Goal: Task Accomplishment & Management: Use online tool/utility

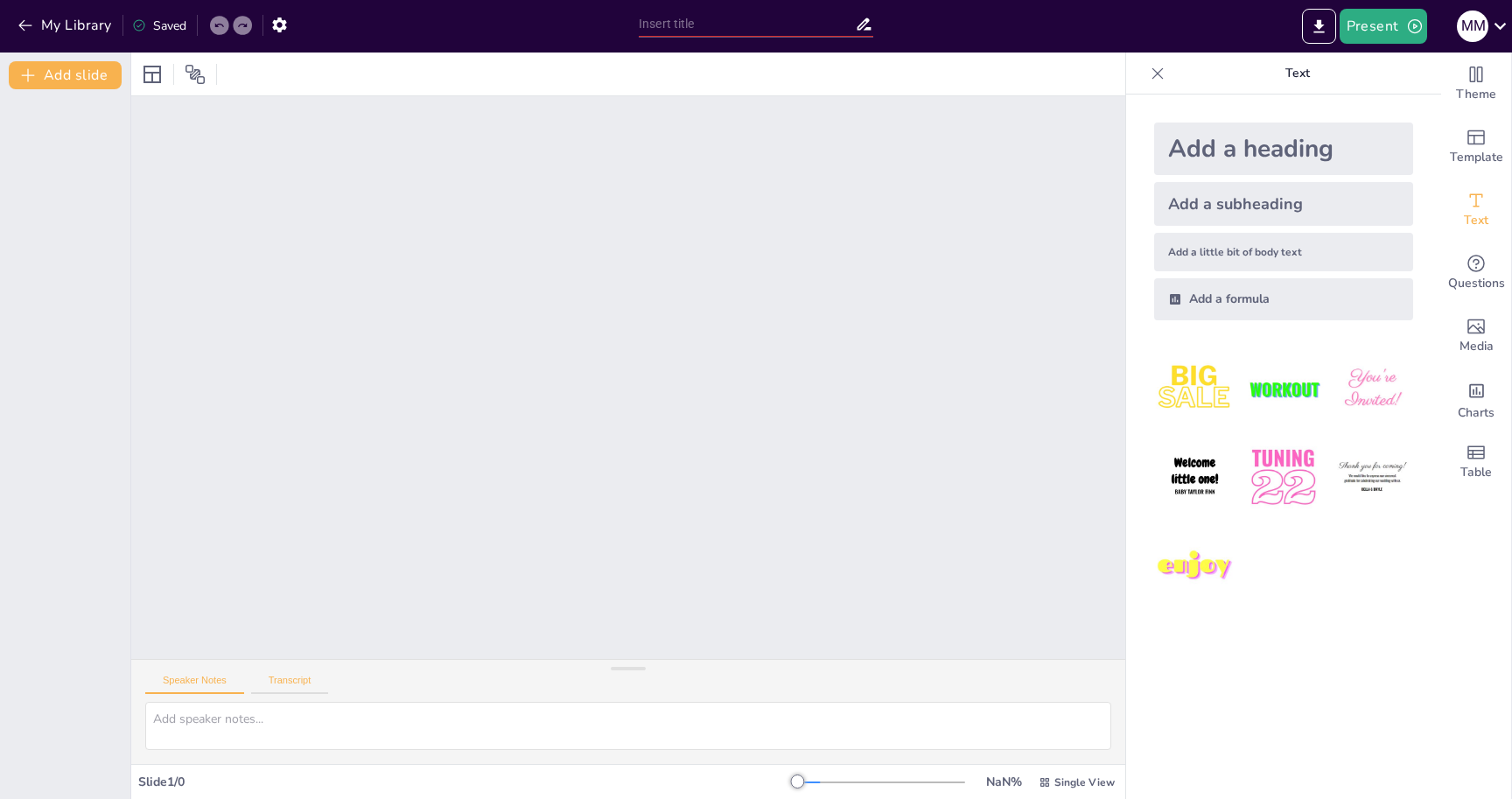
click at [290, 675] on button "Transcript" at bounding box center [290, 684] width 78 height 19
click at [188, 684] on button "Speaker Notes" at bounding box center [194, 684] width 99 height 19
click at [94, 83] on button "Add slide" at bounding box center [65, 75] width 113 height 28
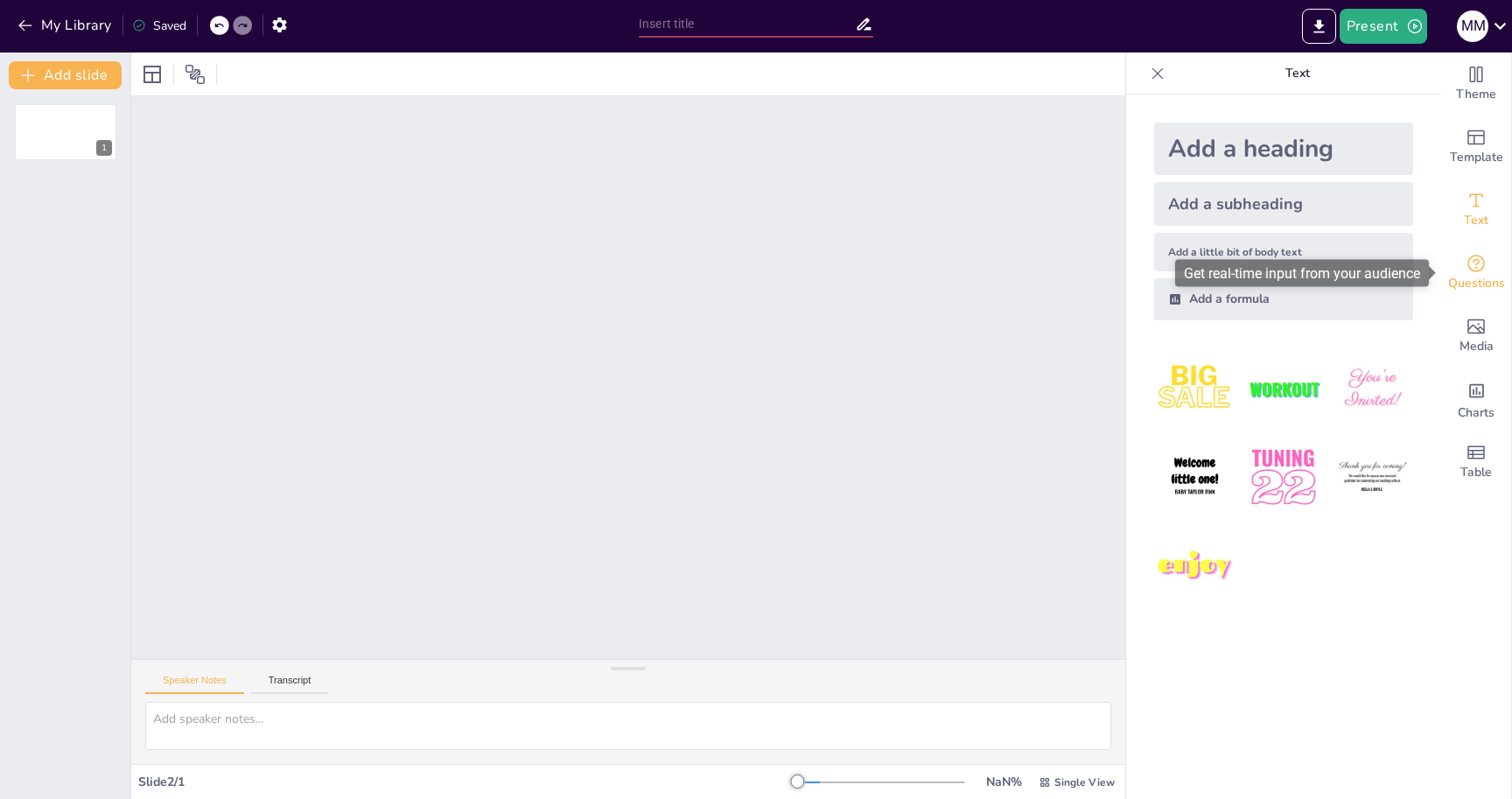
click at [1481, 288] on span "Questions" at bounding box center [1477, 283] width 57 height 19
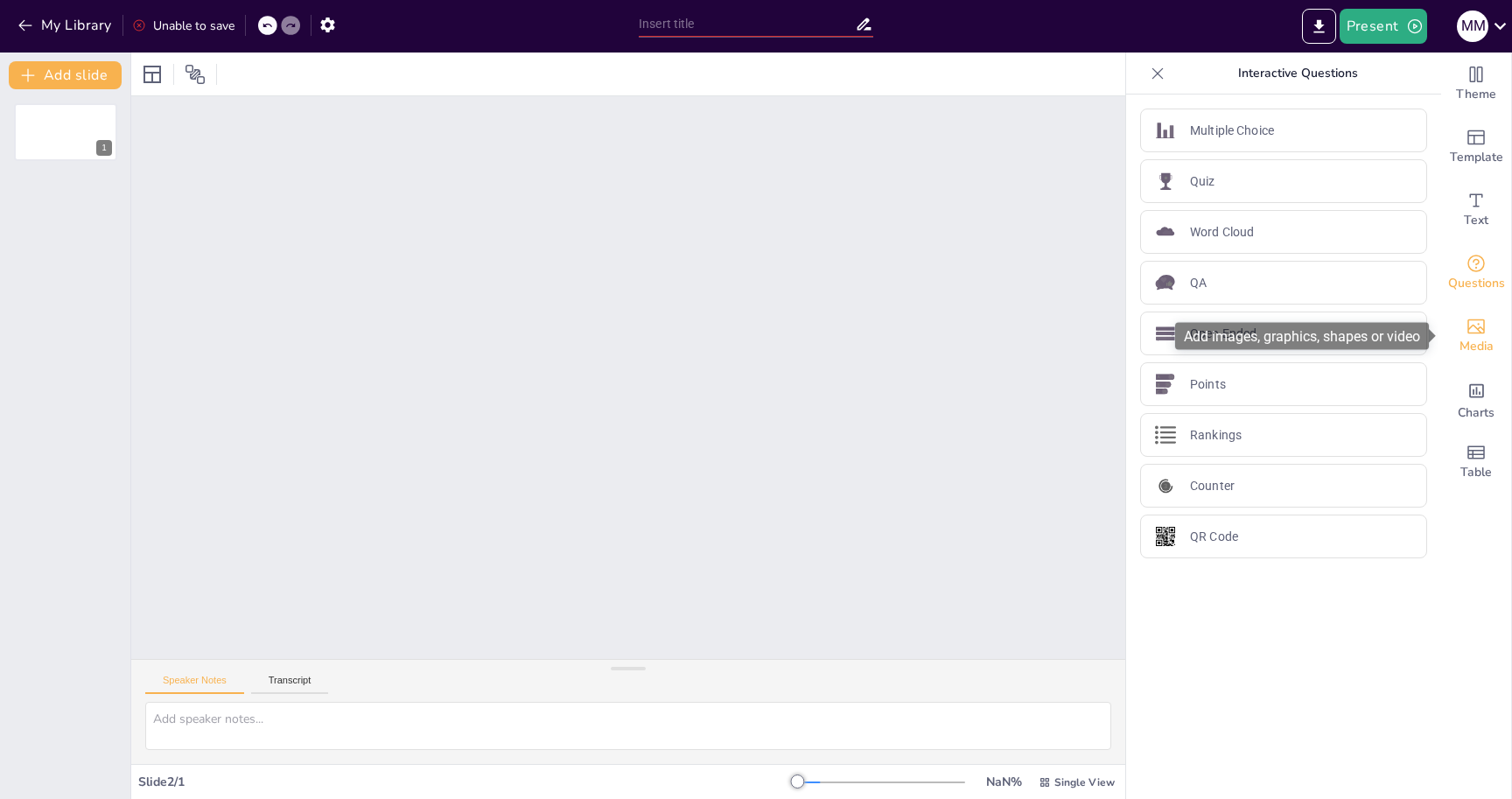
click at [1480, 325] on icon "Add images, graphics, shapes or video" at bounding box center [1476, 326] width 21 height 21
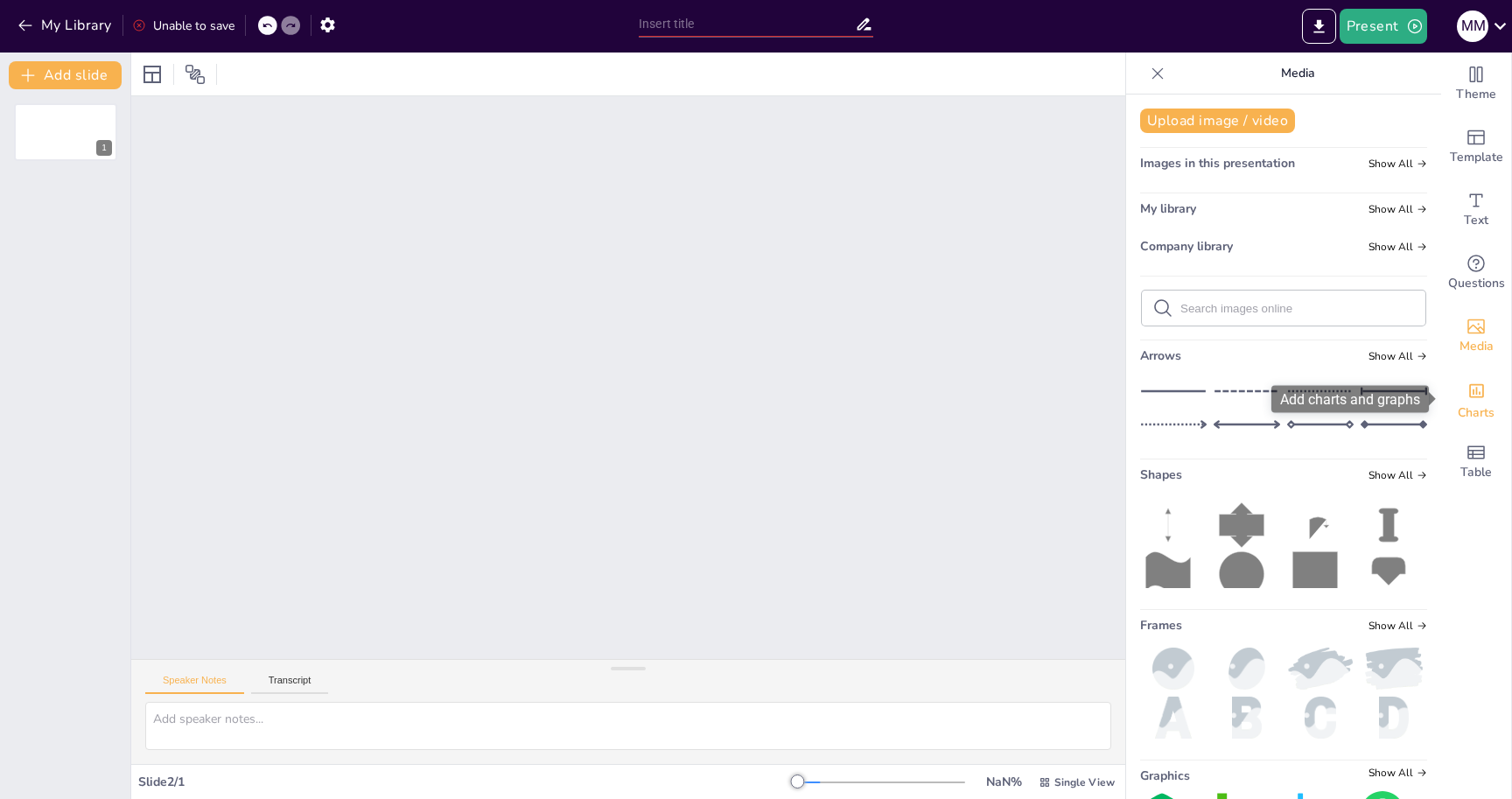
click at [1480, 399] on icon "Add charts and graphs" at bounding box center [1477, 391] width 18 height 18
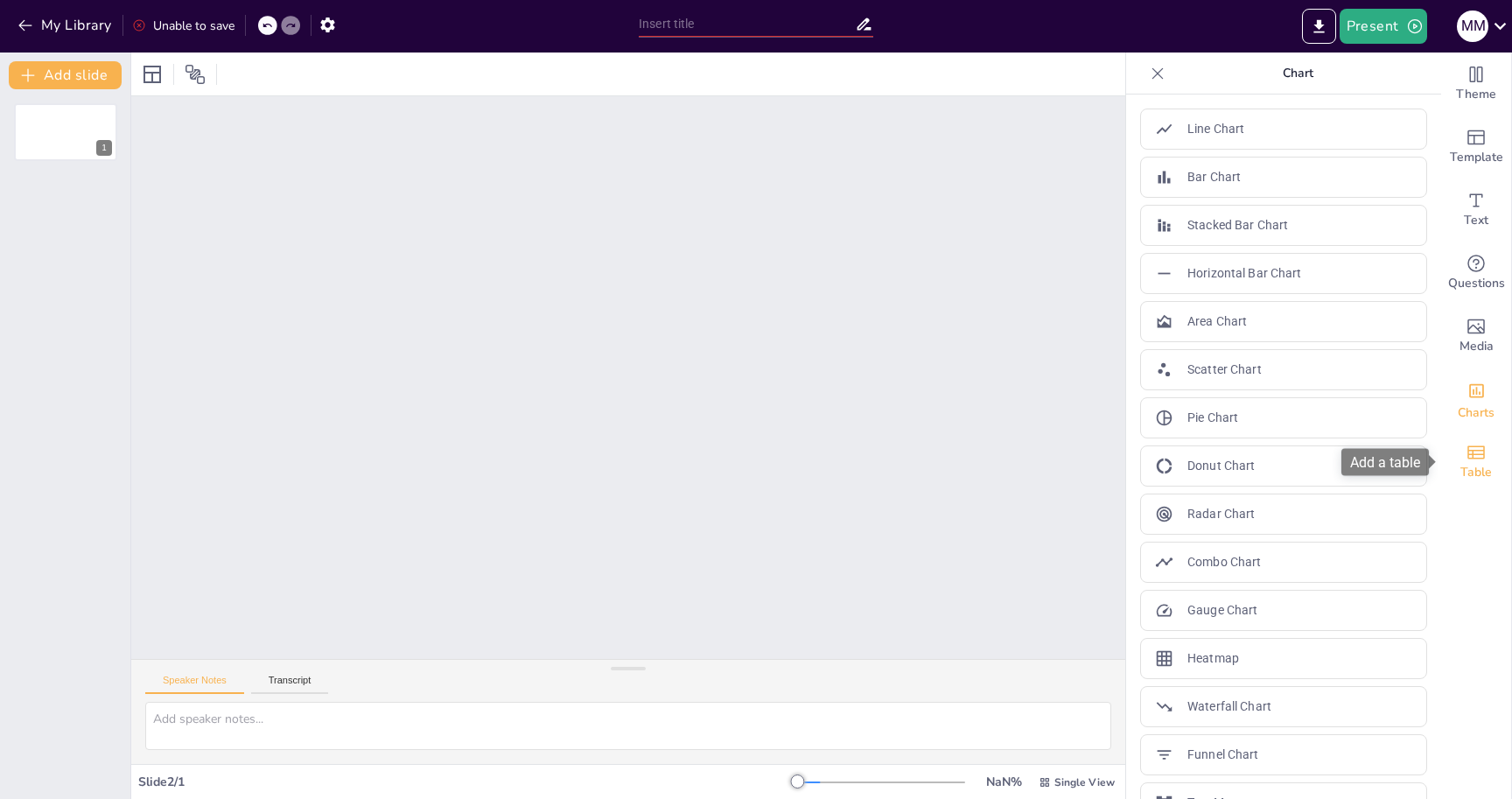
click at [1478, 453] on icon "Add a table" at bounding box center [1476, 452] width 21 height 21
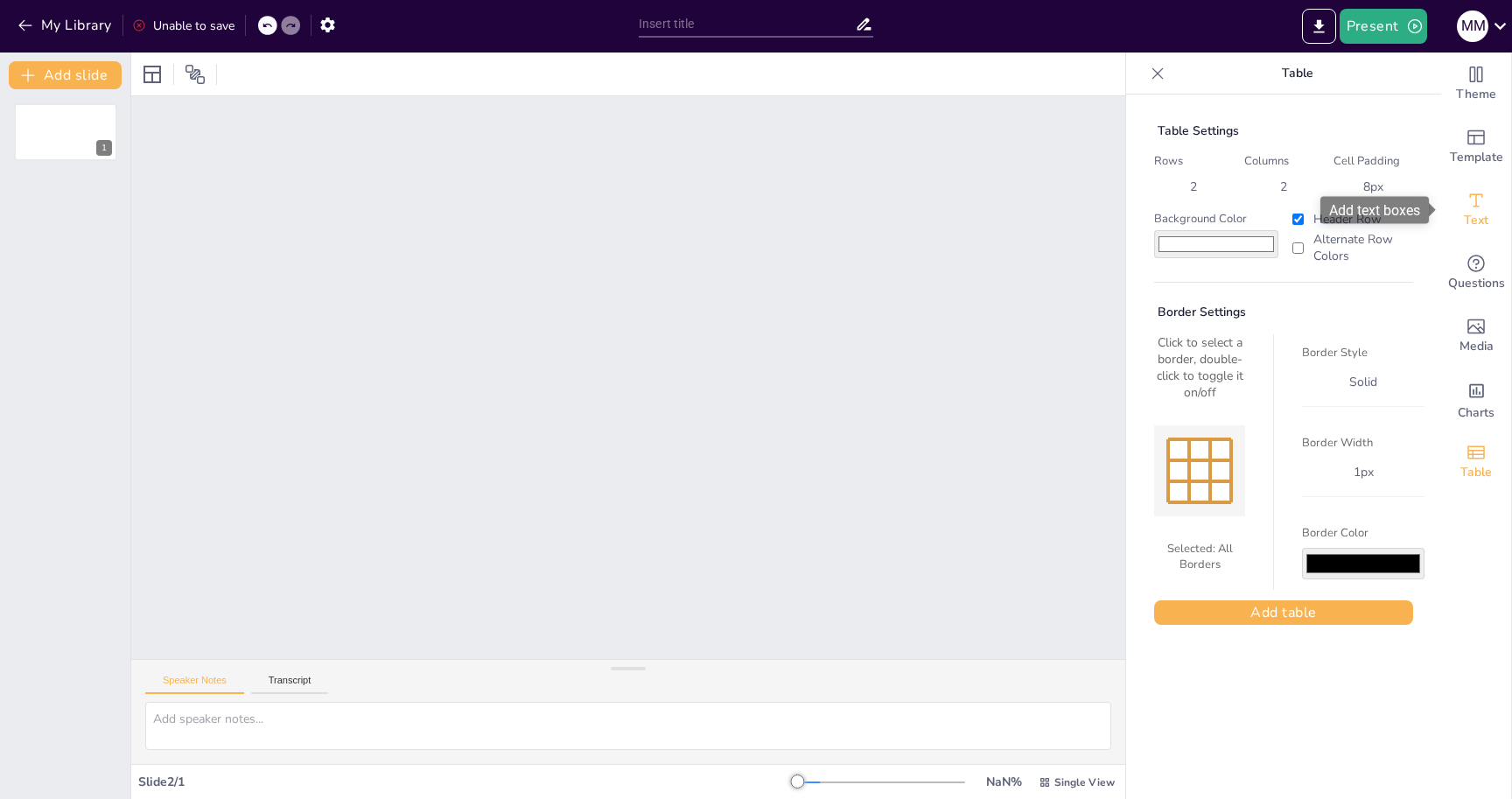
click at [1482, 207] on icon "Add text boxes" at bounding box center [1476, 200] width 21 height 21
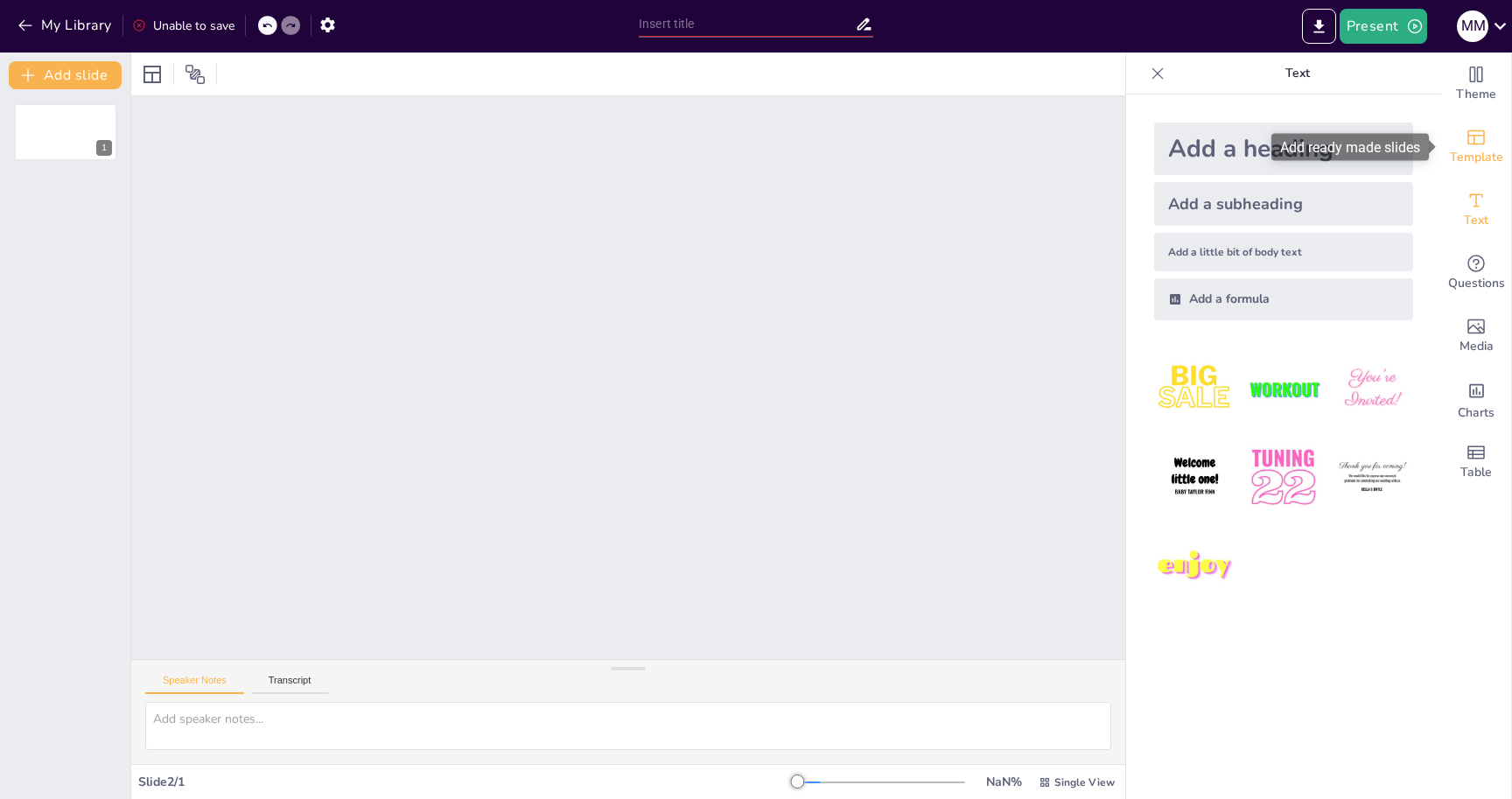
click at [1474, 160] on span "Template" at bounding box center [1477, 157] width 54 height 19
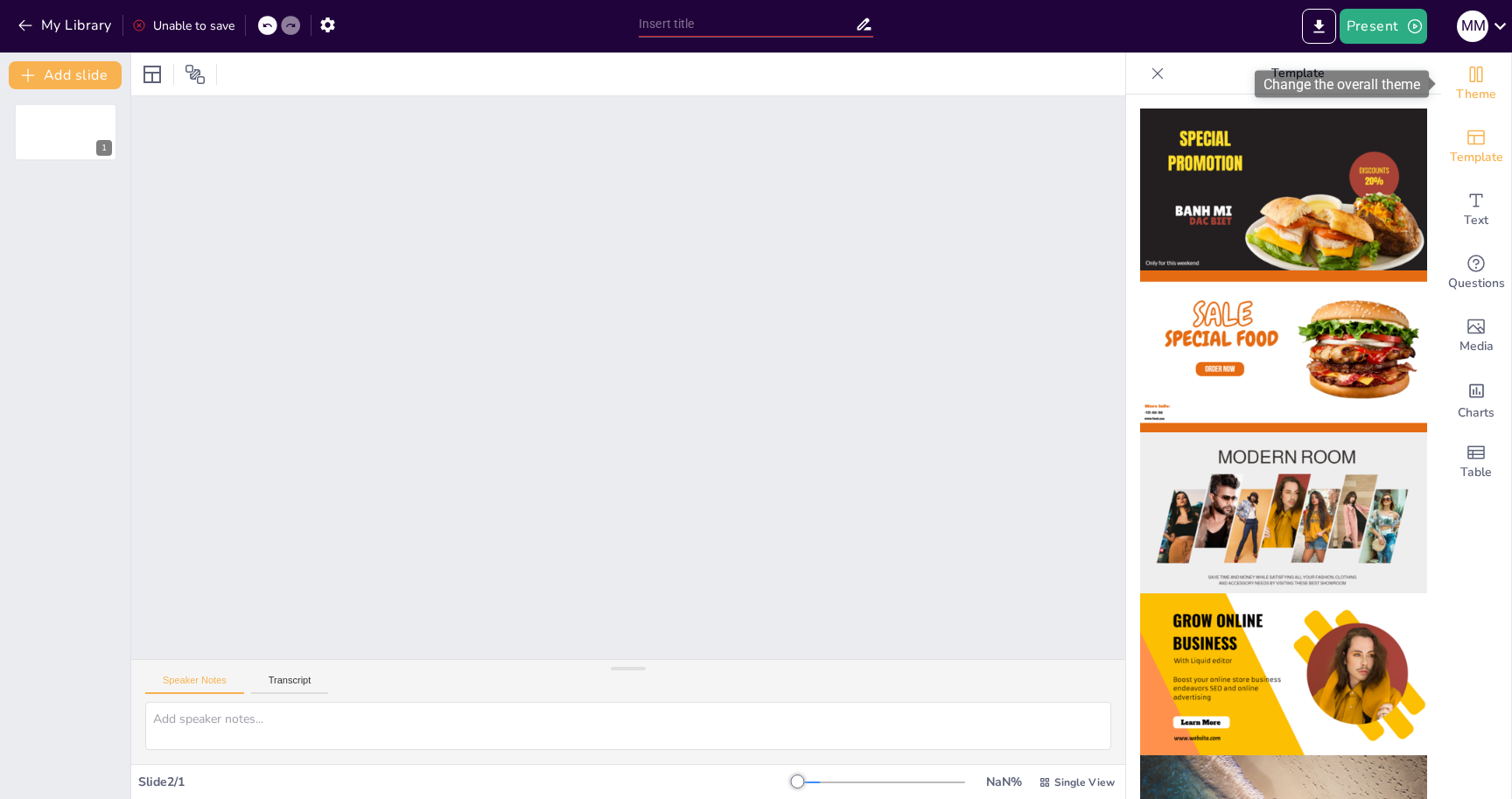
click at [1474, 73] on icon "Change the overall theme" at bounding box center [1476, 74] width 21 height 21
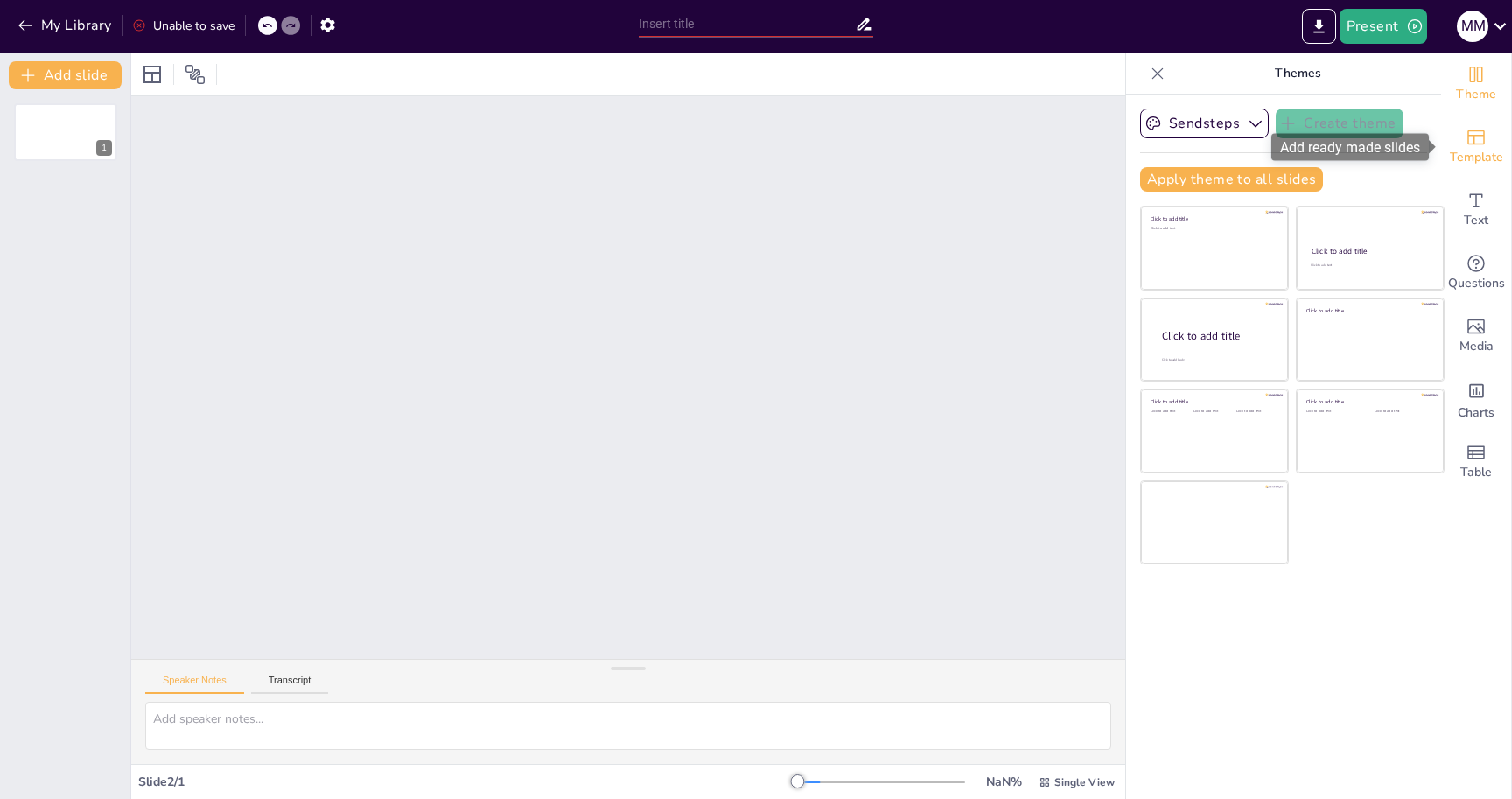
click at [1478, 139] on icon "Add ready made slides" at bounding box center [1476, 137] width 21 height 21
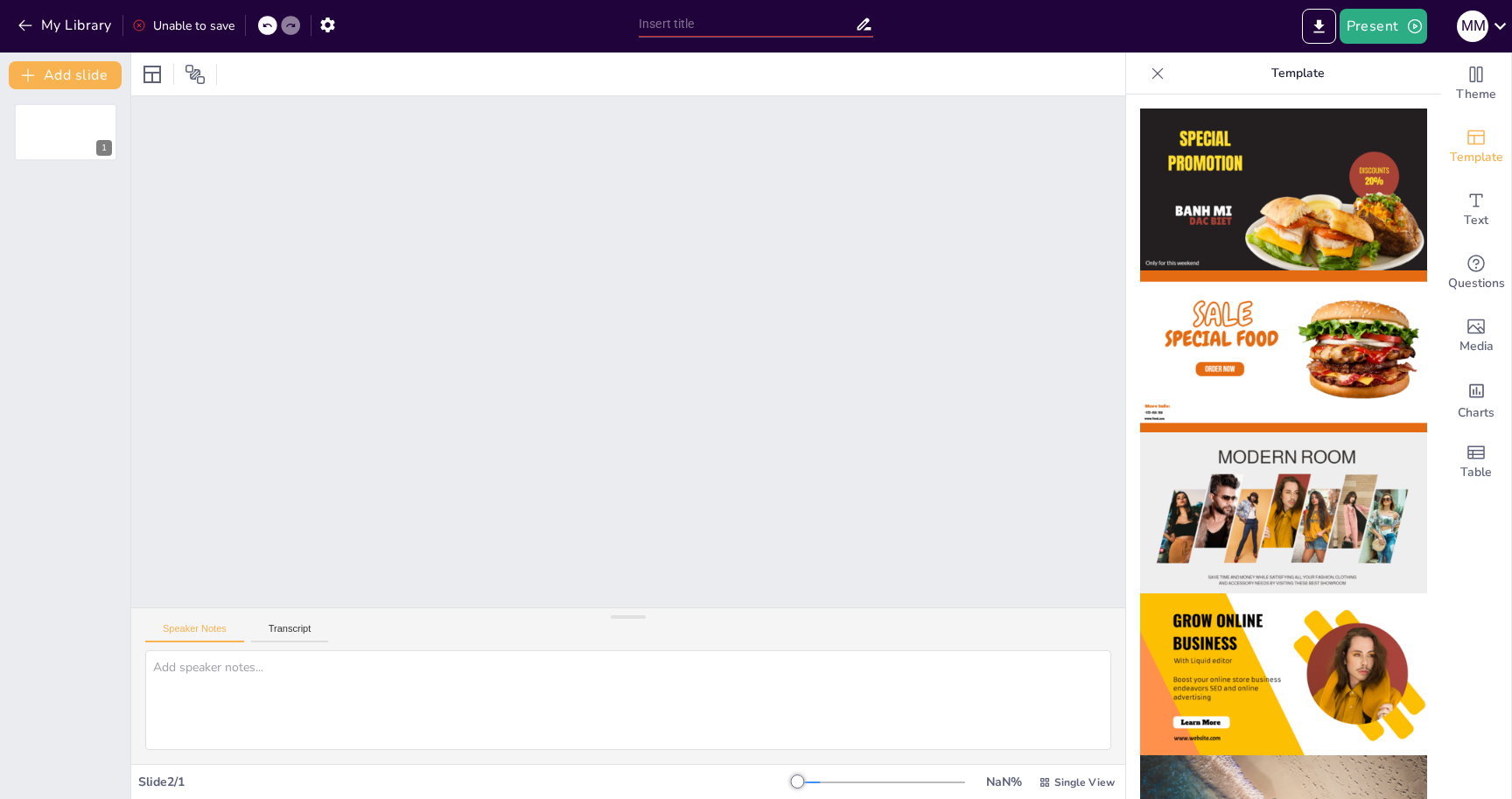
drag, startPoint x: 643, startPoint y: 670, endPoint x: 667, endPoint y: 615, distance: 60.0
click at [667, 617] on div "Speaker Notes Transcript" at bounding box center [628, 685] width 994 height 156
click at [274, 632] on button "Transcript" at bounding box center [290, 632] width 78 height 19
click at [249, 679] on textarea at bounding box center [628, 699] width 966 height 101
paste textarea
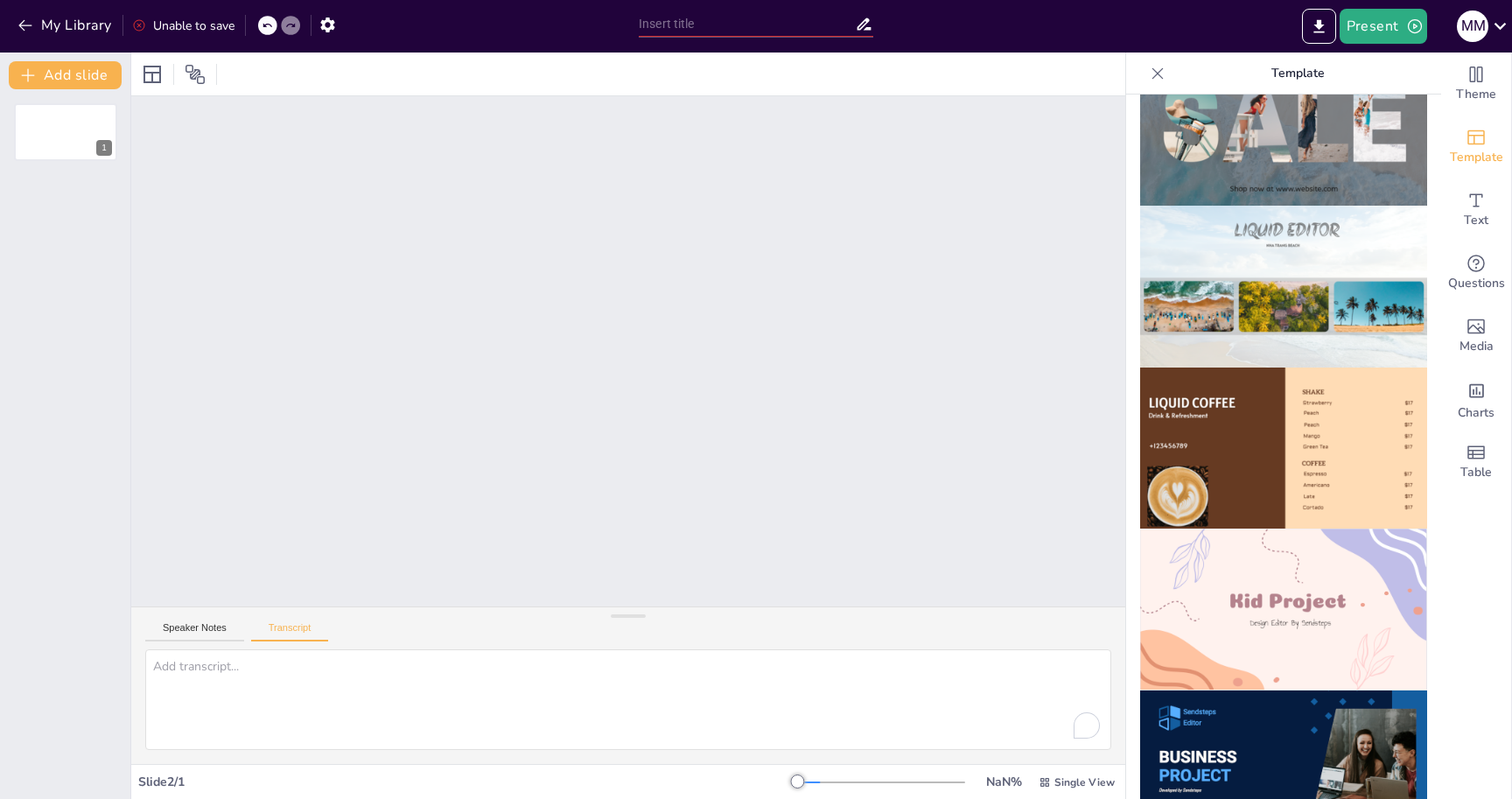
scroll to position [862, 0]
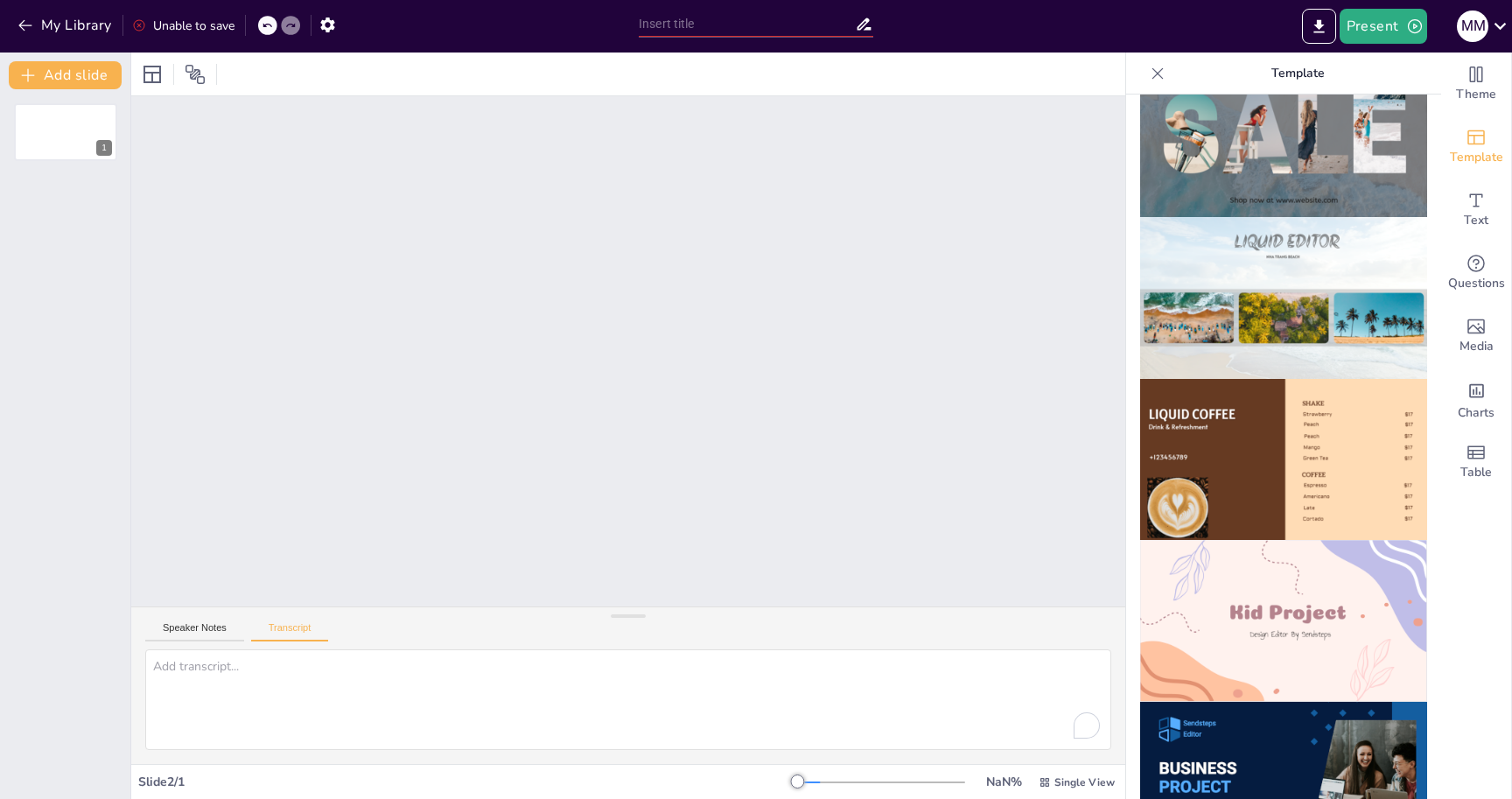
click at [1157, 84] on div at bounding box center [1158, 73] width 28 height 28
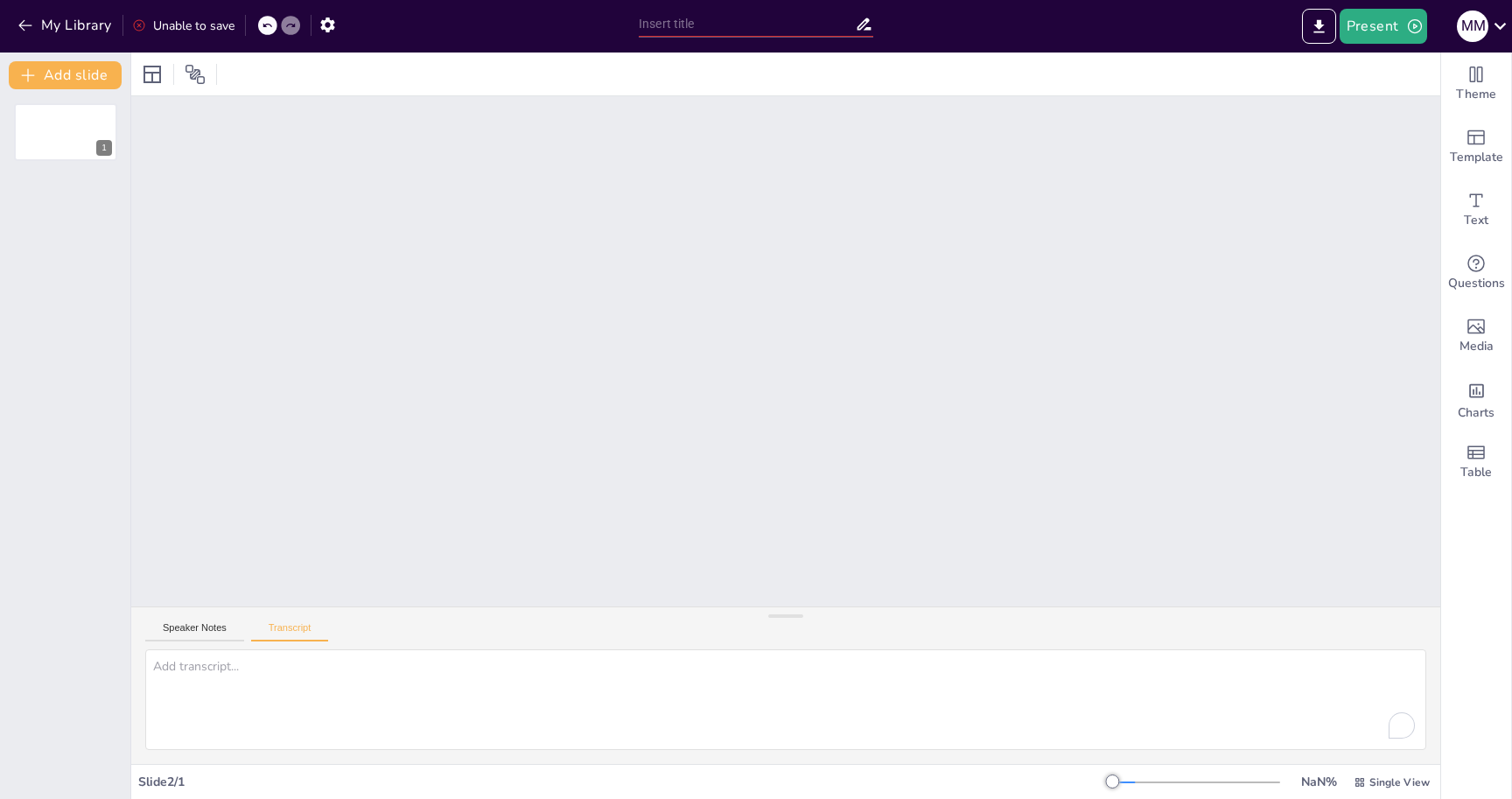
click at [270, 30] on icon at bounding box center [266, 25] width 10 height 10
click at [270, 28] on icon at bounding box center [266, 25] width 10 height 10
click at [139, 24] on icon at bounding box center [139, 25] width 14 height 14
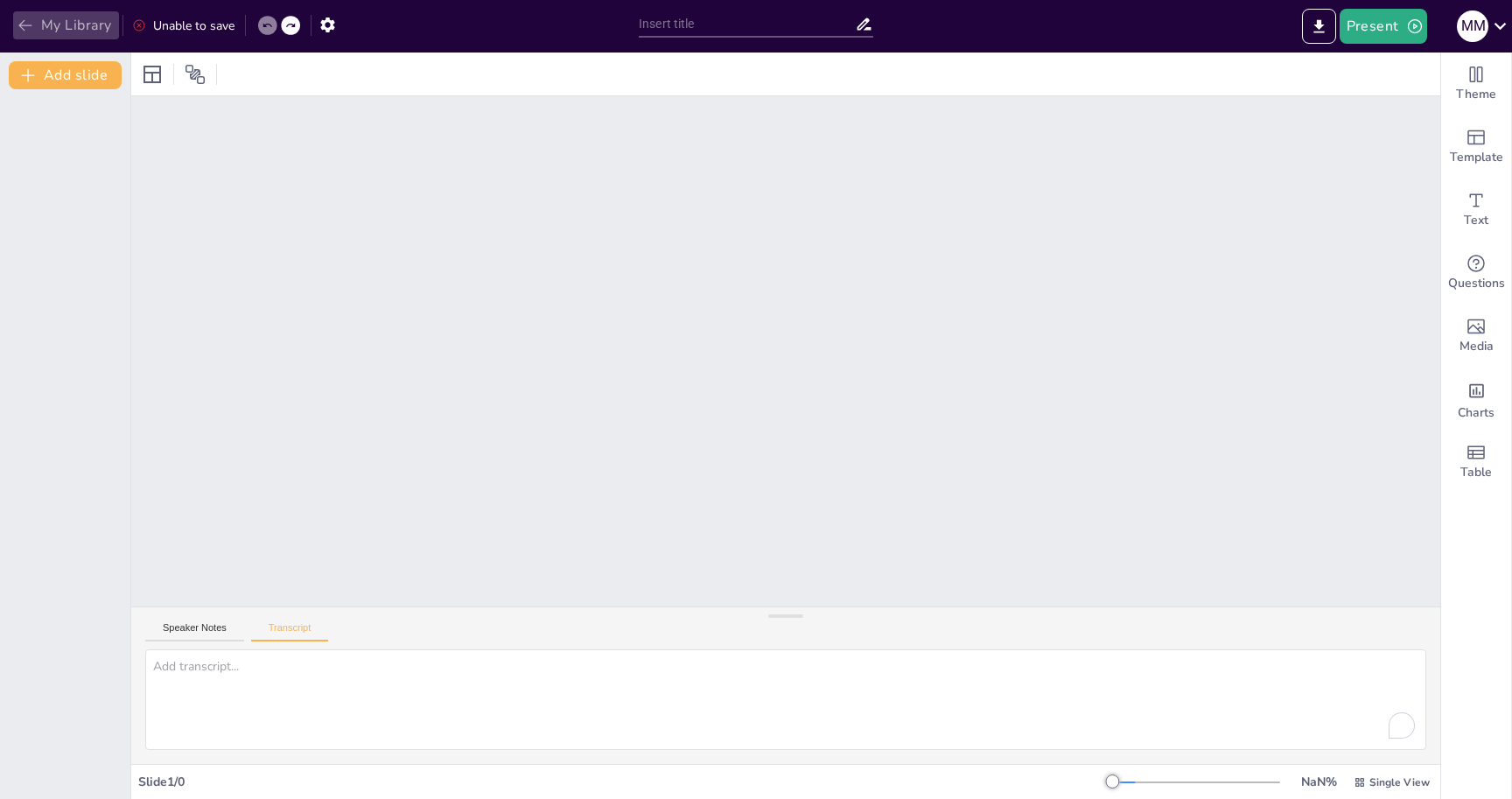
click at [38, 18] on button "My Library" at bounding box center [66, 25] width 106 height 28
